Goal: Transaction & Acquisition: Purchase product/service

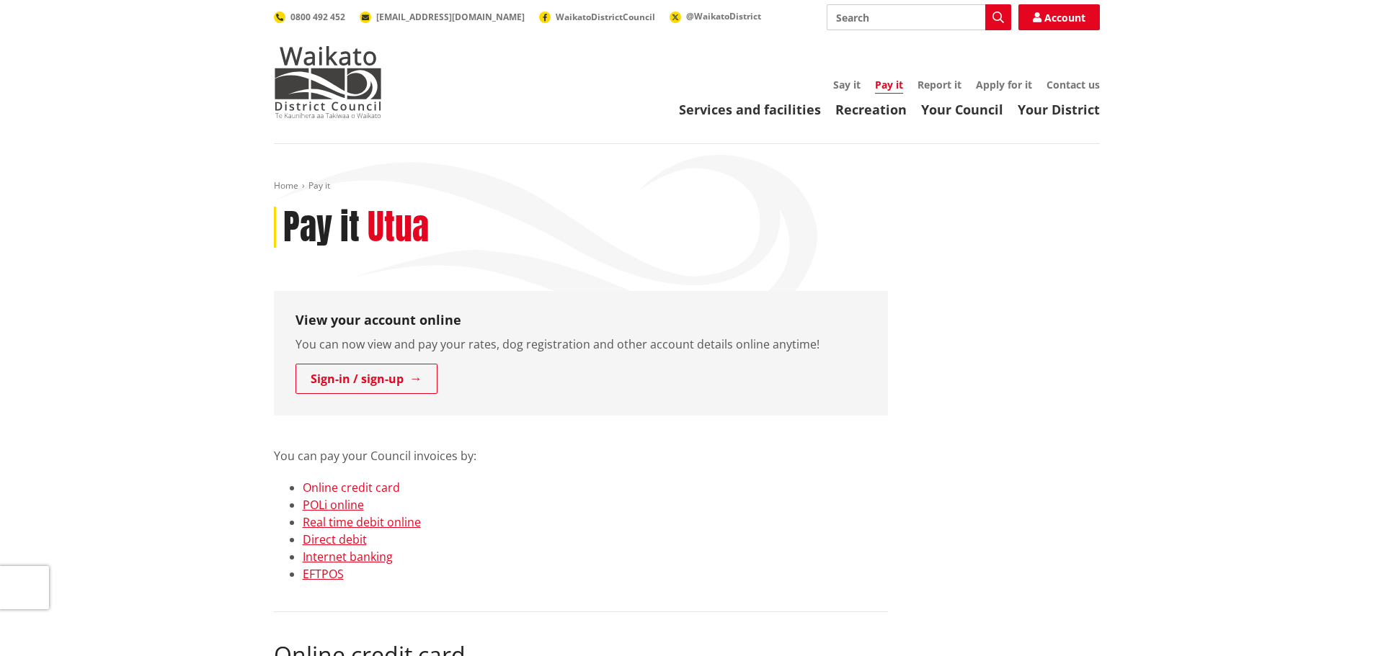
click at [326, 485] on link "Online credit card" at bounding box center [351, 488] width 97 height 16
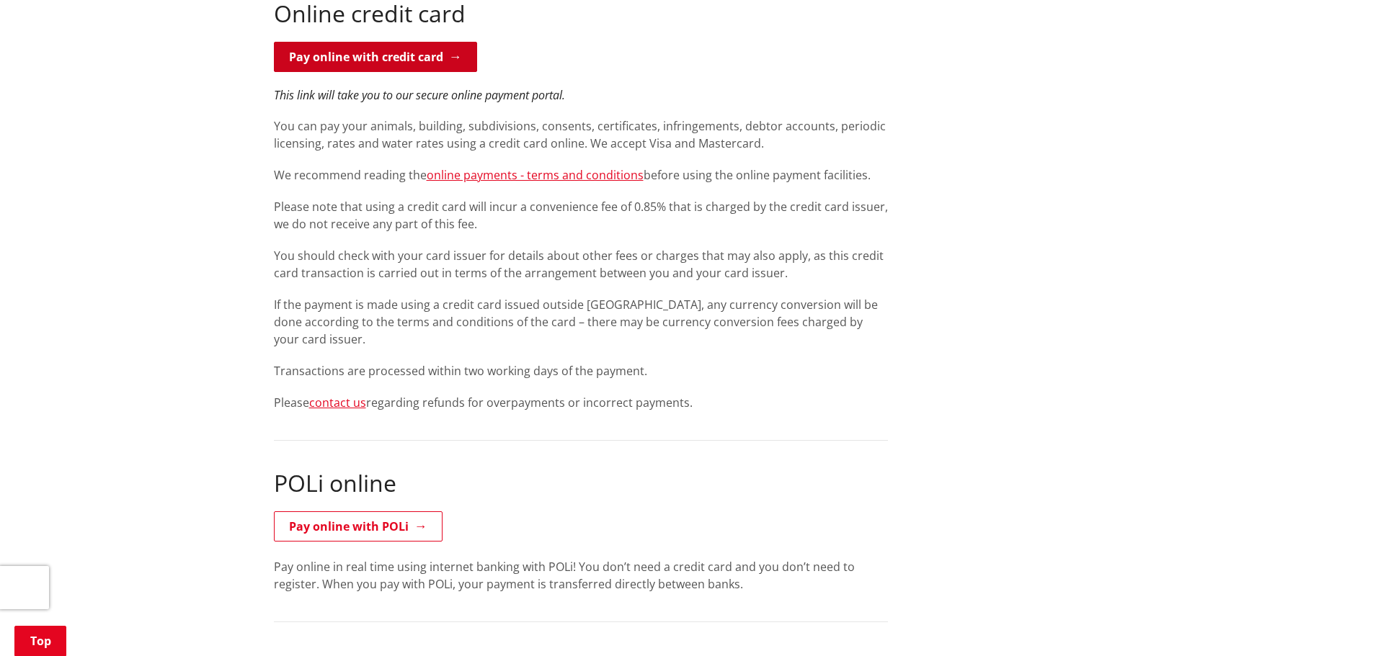
click at [408, 50] on link "Pay online with credit card" at bounding box center [375, 57] width 203 height 30
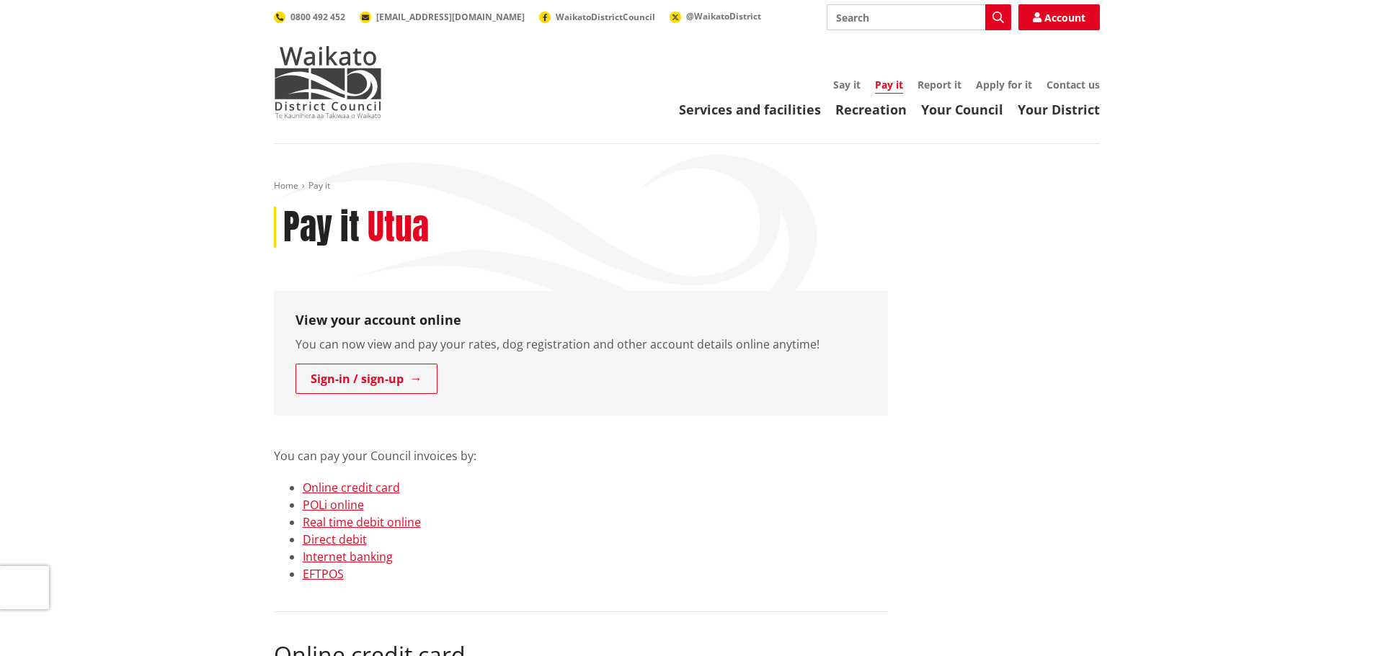
scroll to position [641, 0]
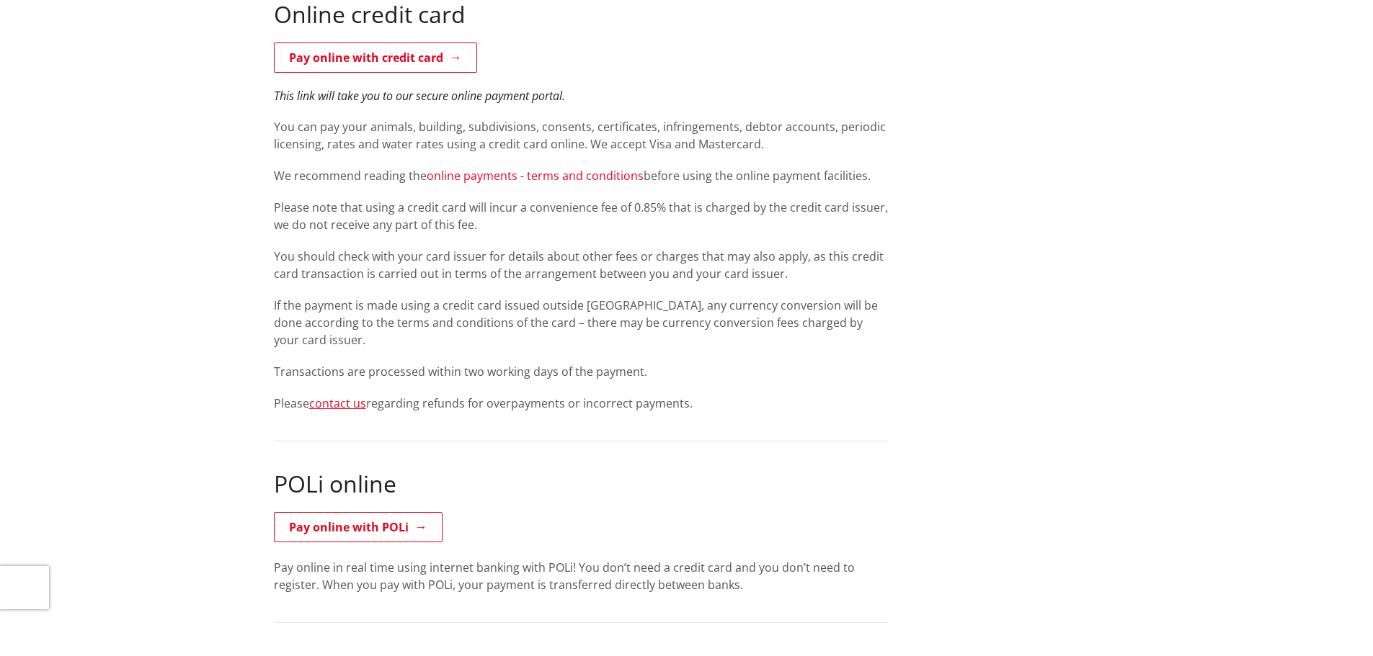
click at [524, 178] on link "online payments - terms and conditions" at bounding box center [535, 176] width 217 height 16
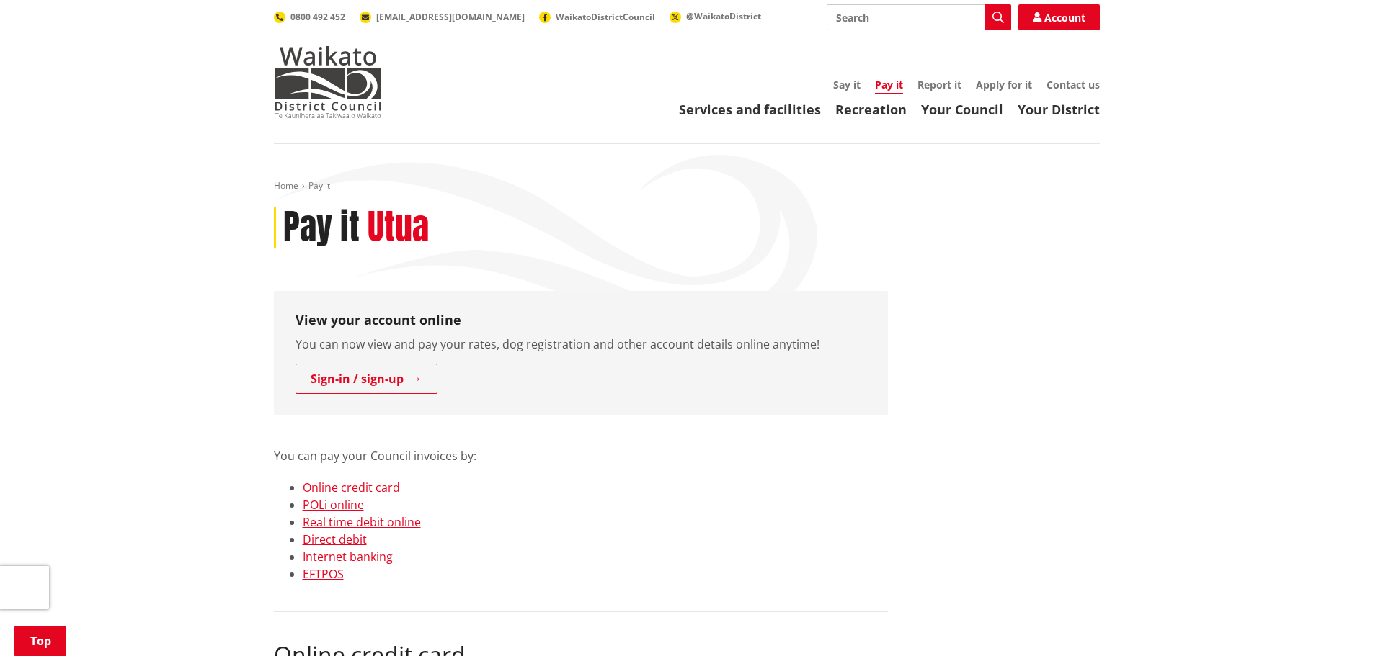
scroll to position [641, 0]
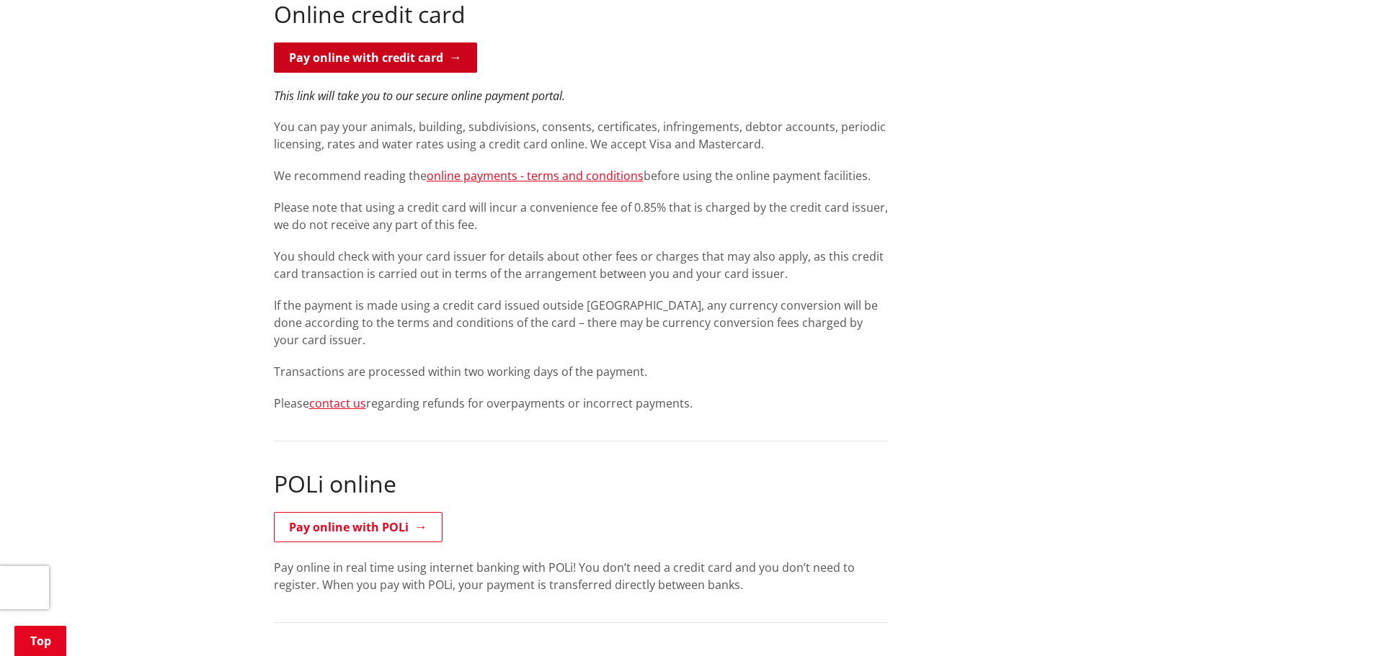
click at [362, 53] on link "Pay online with credit card" at bounding box center [375, 58] width 203 height 30
